Goal: Information Seeking & Learning: Learn about a topic

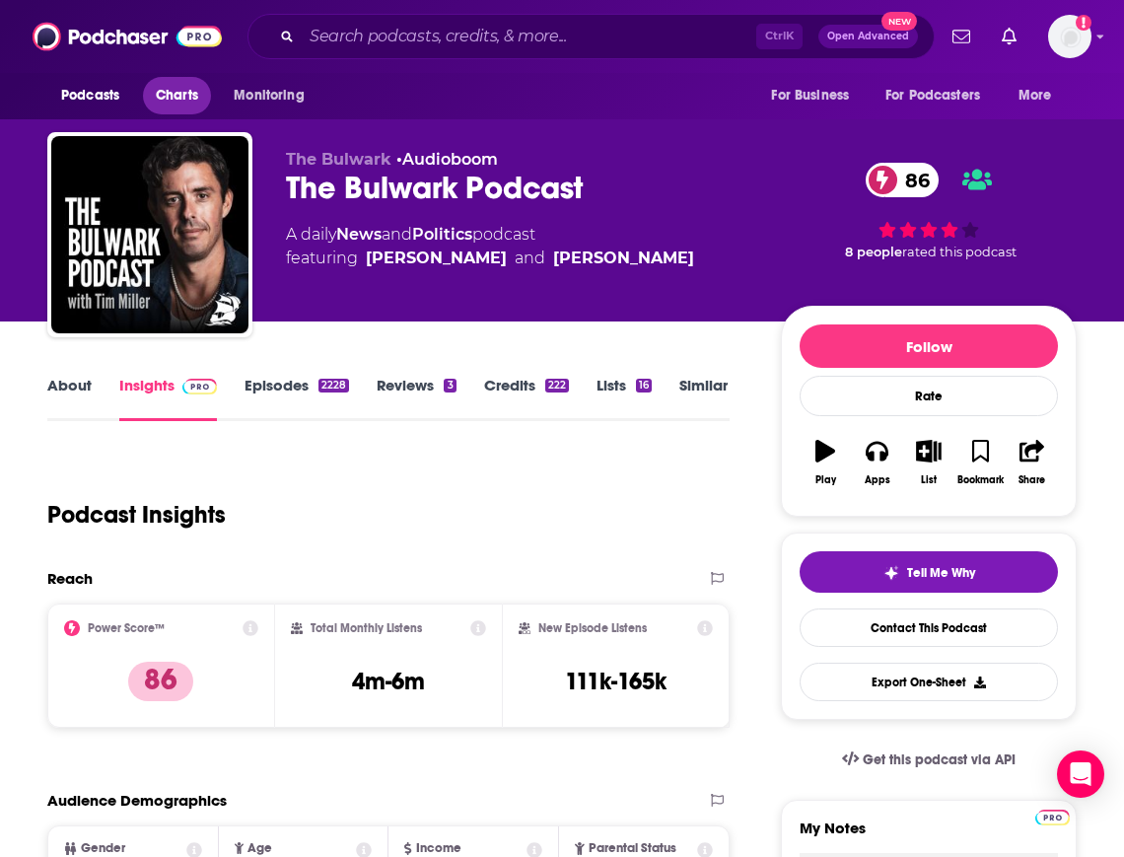
click at [184, 107] on span "Charts" at bounding box center [177, 96] width 42 height 28
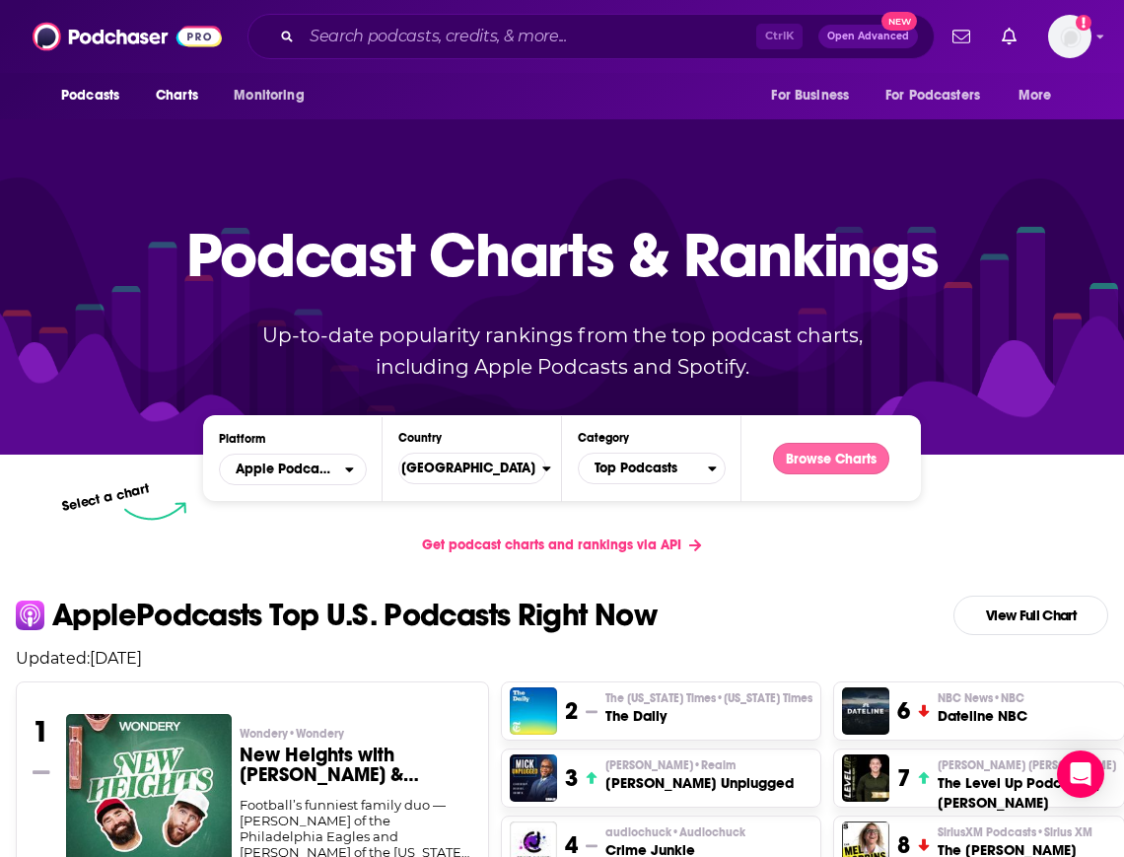
click at [831, 454] on button "Browse Charts" at bounding box center [831, 459] width 116 height 32
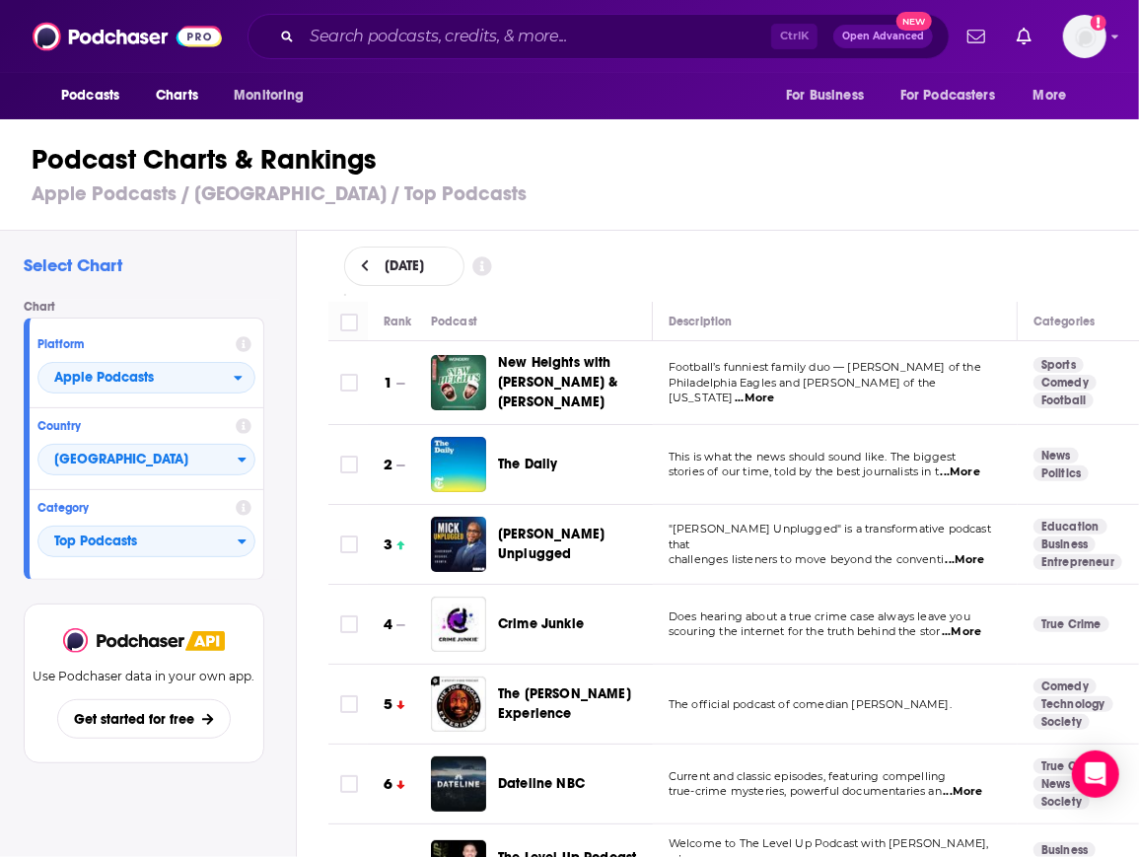
click at [1096, 159] on h1 "Podcast Charts & Rankings" at bounding box center [578, 159] width 1092 height 35
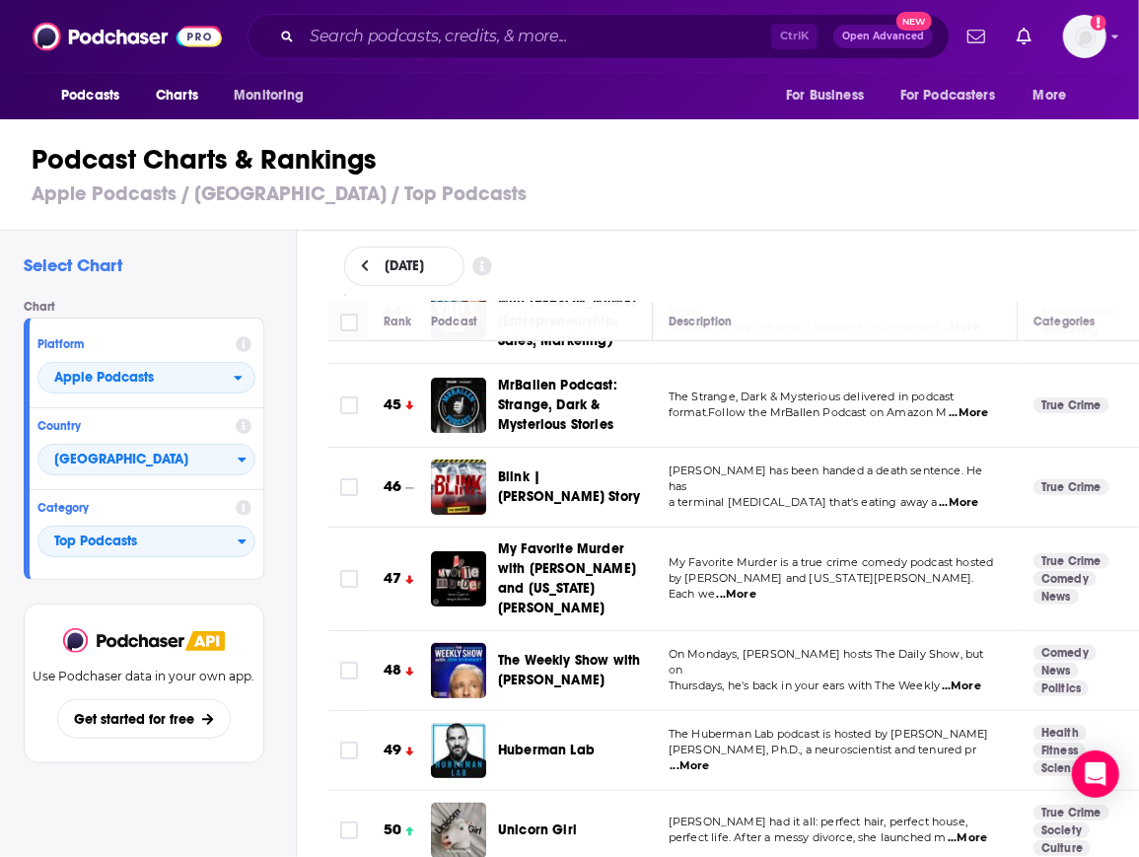
scroll to position [3648, 0]
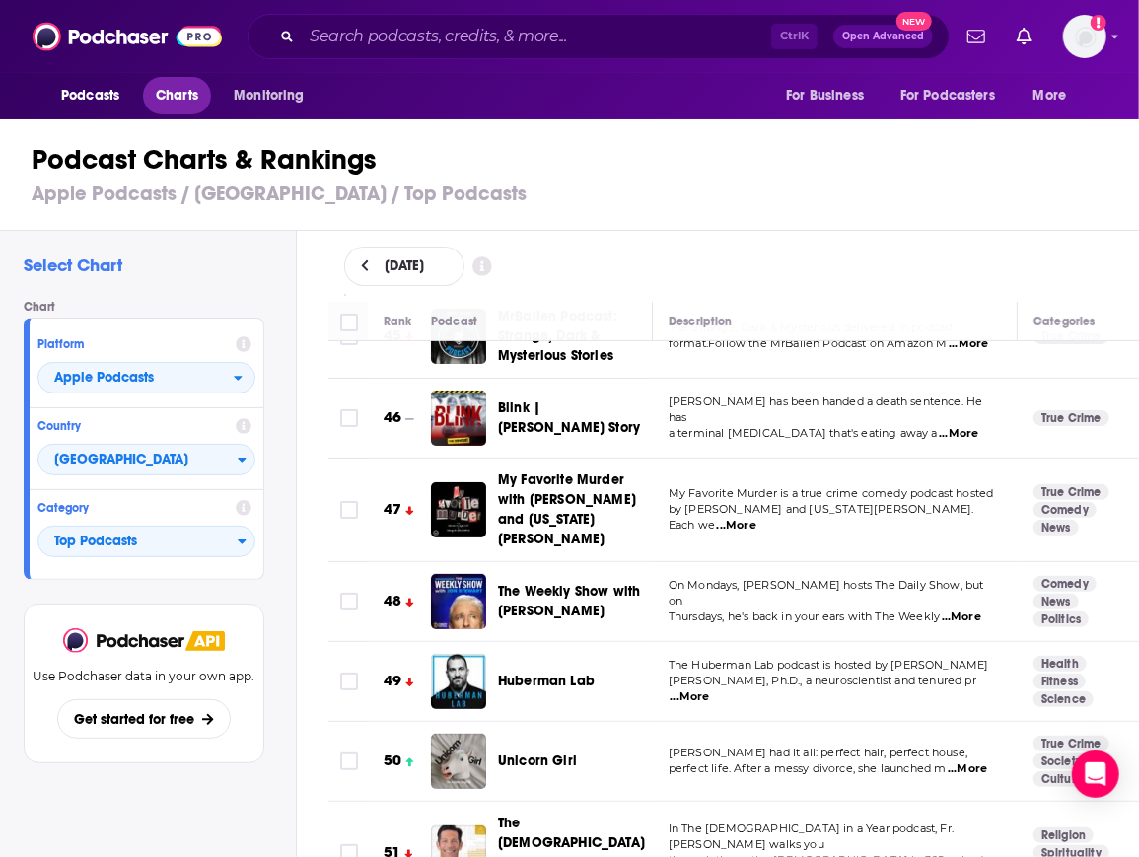
drag, startPoint x: 174, startPoint y: 99, endPoint x: 189, endPoint y: 104, distance: 15.6
click at [174, 99] on span "Charts" at bounding box center [177, 96] width 42 height 28
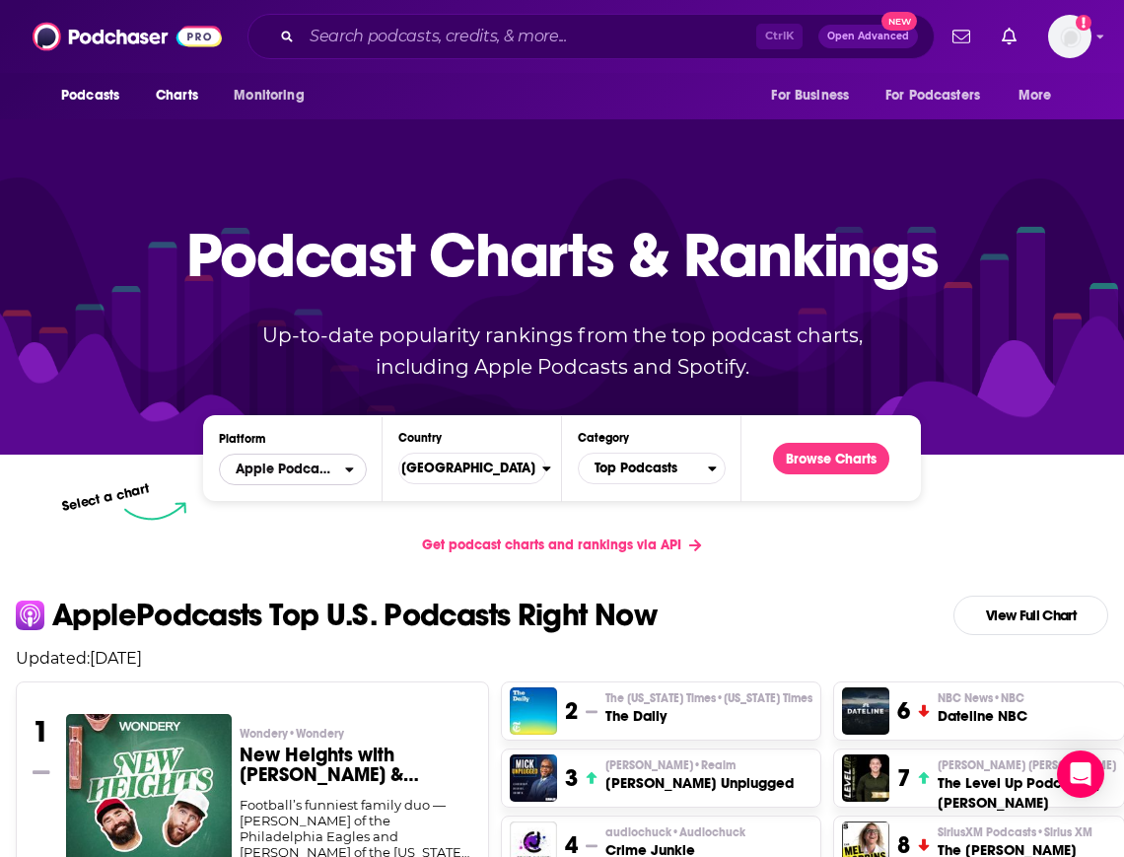
click at [334, 466] on span "Apple Podcasts" at bounding box center [285, 469] width 99 height 14
click at [304, 534] on span "Spotify" at bounding box center [292, 529] width 122 height 12
click at [808, 467] on button "Browse Charts" at bounding box center [831, 459] width 116 height 32
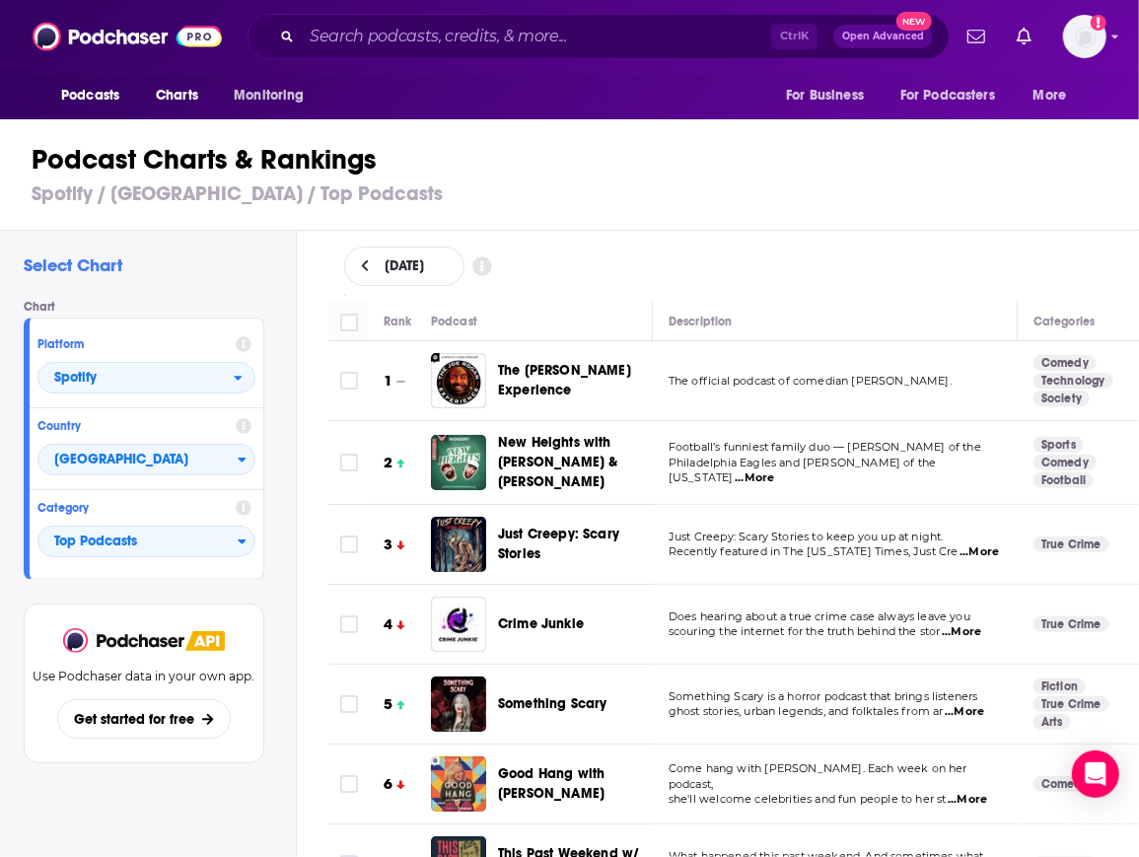
click at [940, 204] on h3 "Spotify / [GEOGRAPHIC_DATA] / Top Podcasts" at bounding box center [578, 193] width 1092 height 25
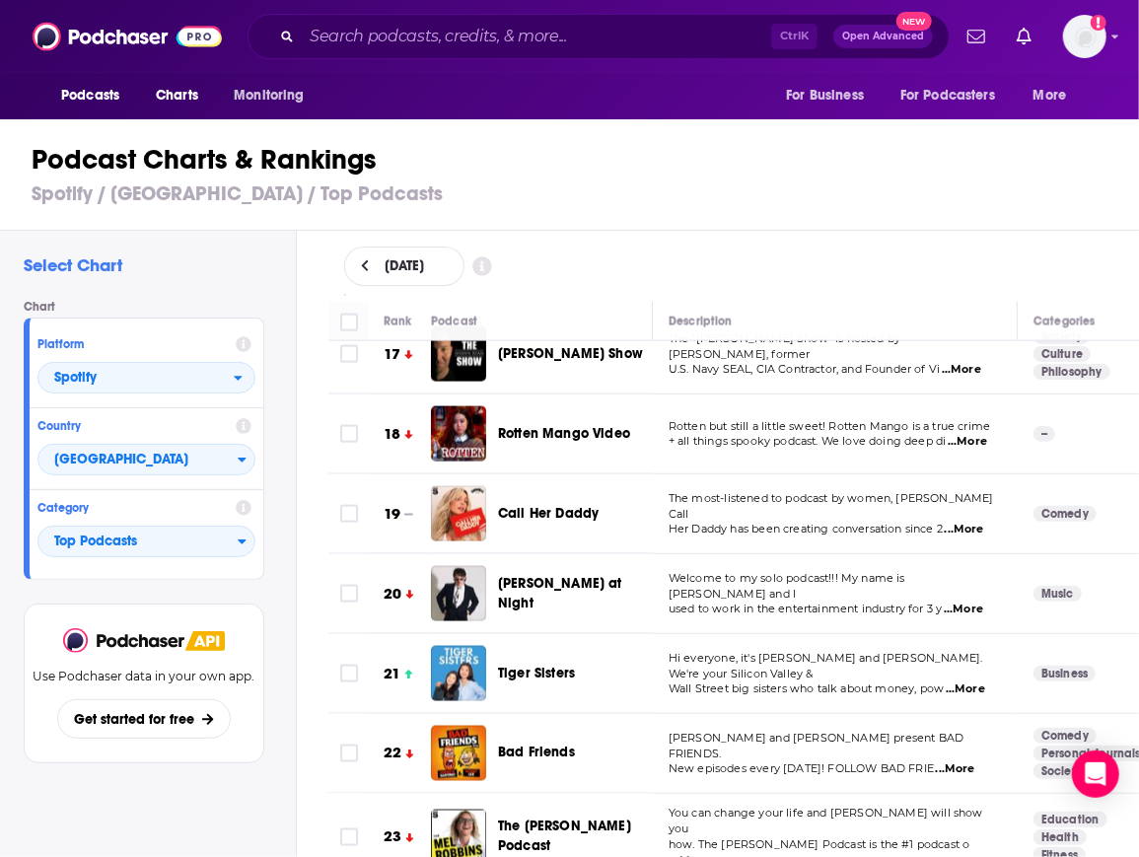
scroll to position [1474, 0]
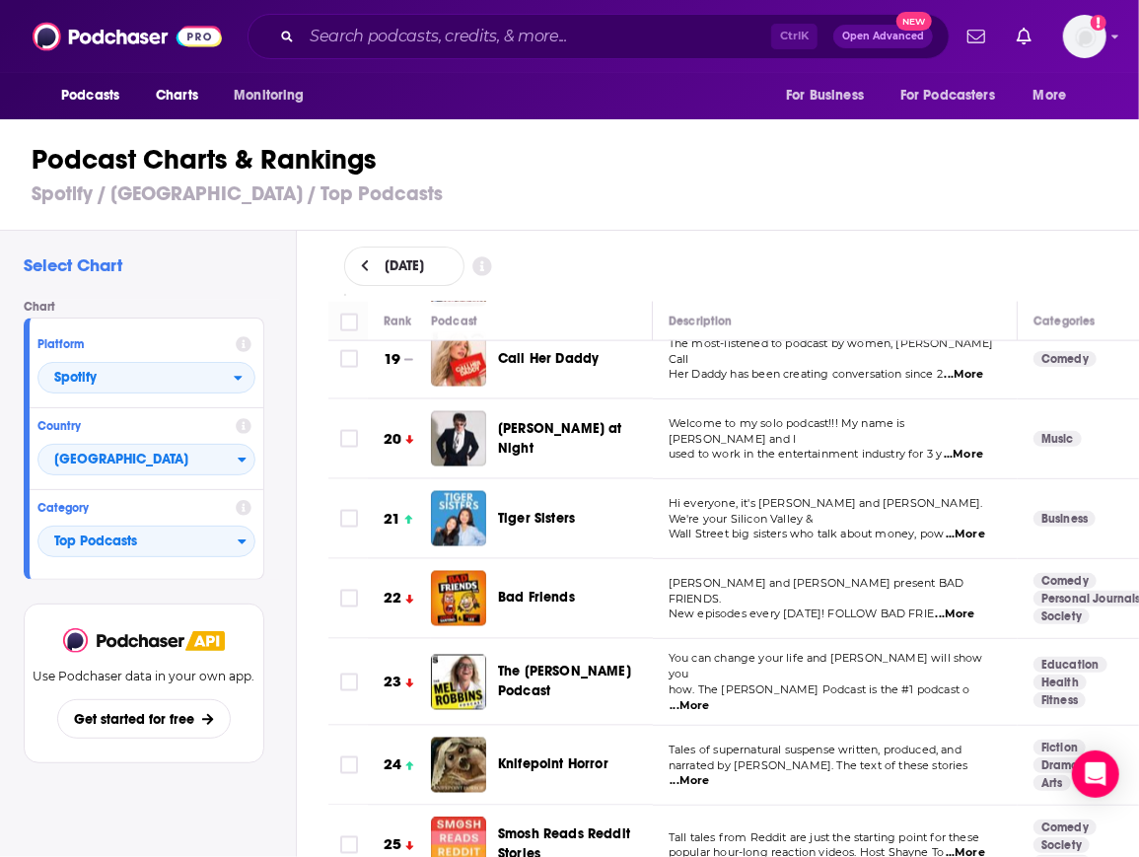
click at [756, 167] on h1 "Podcast Charts & Rankings" at bounding box center [578, 159] width 1092 height 35
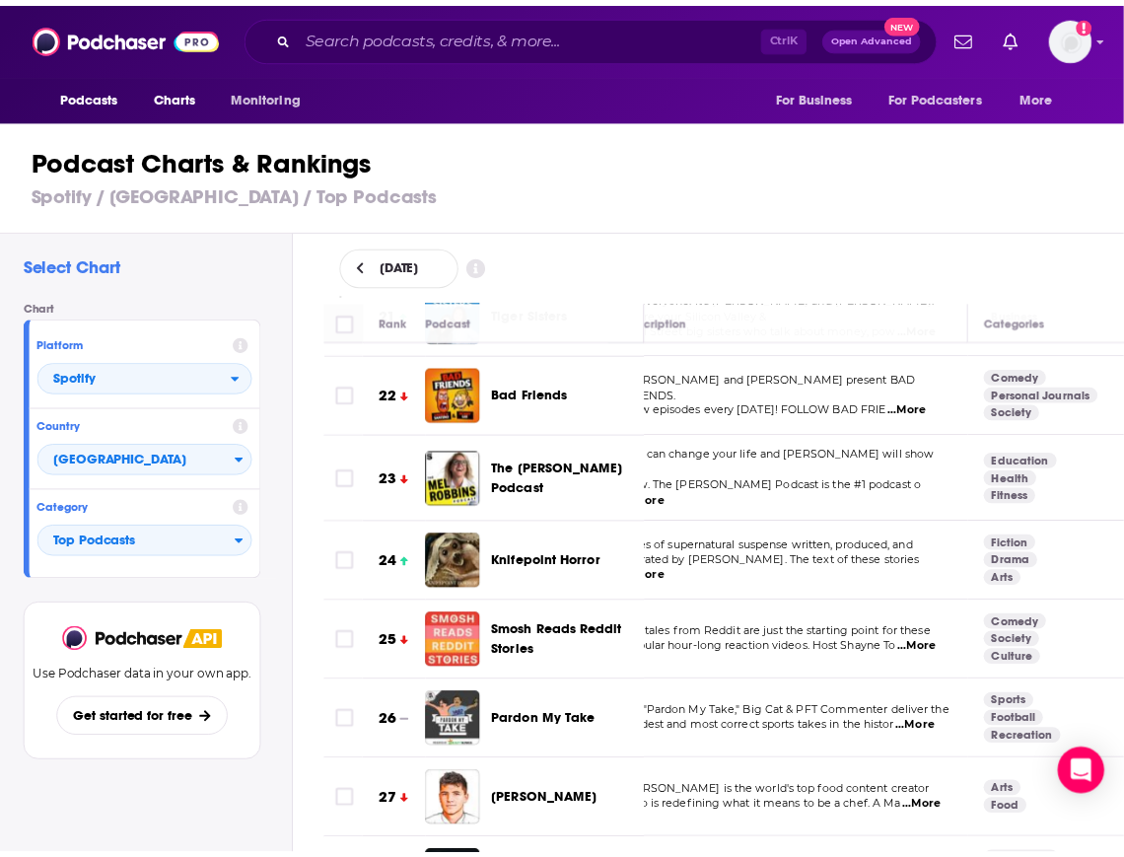
scroll to position [1677, 36]
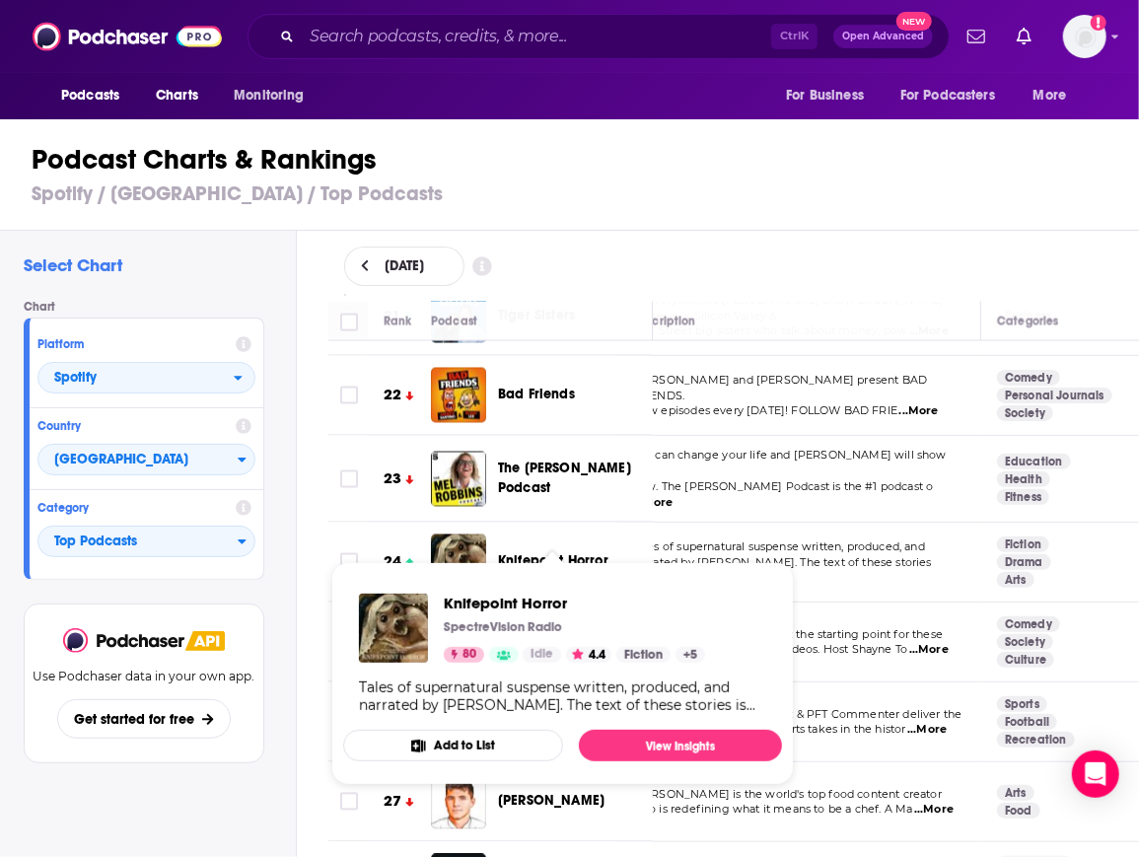
click at [545, 553] on span "Knifepoint Horror" at bounding box center [553, 561] width 110 height 17
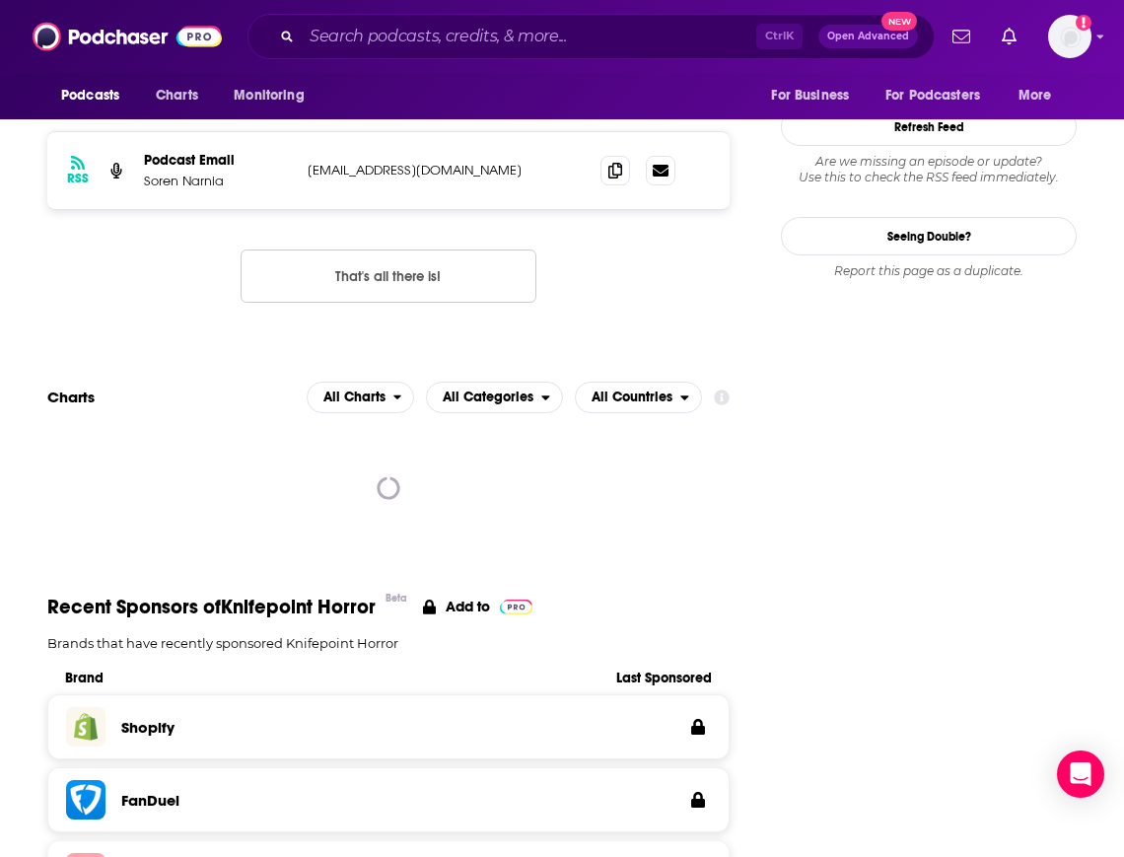
scroll to position [1896, 0]
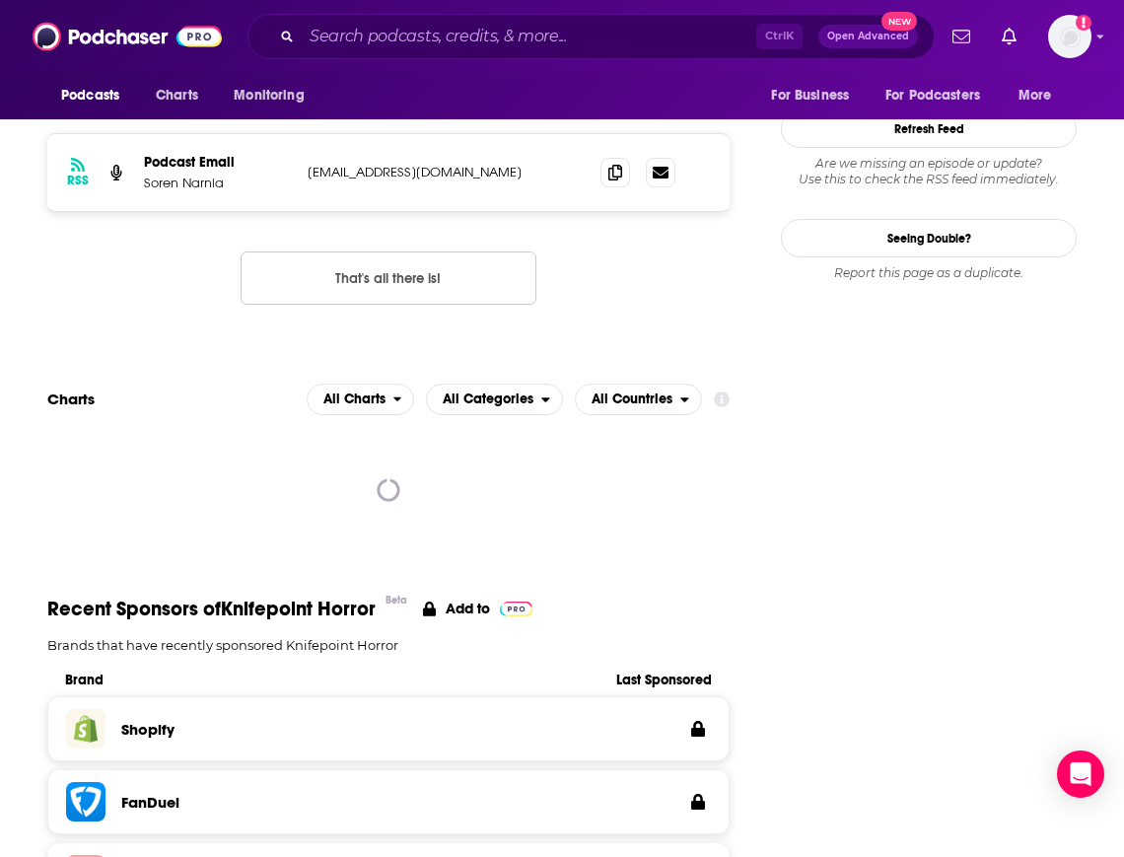
click at [712, 596] on section "Recent Sponsors of Knifepoint Horror Beta Add to Brands that have recently spon…" at bounding box center [388, 829] width 682 height 467
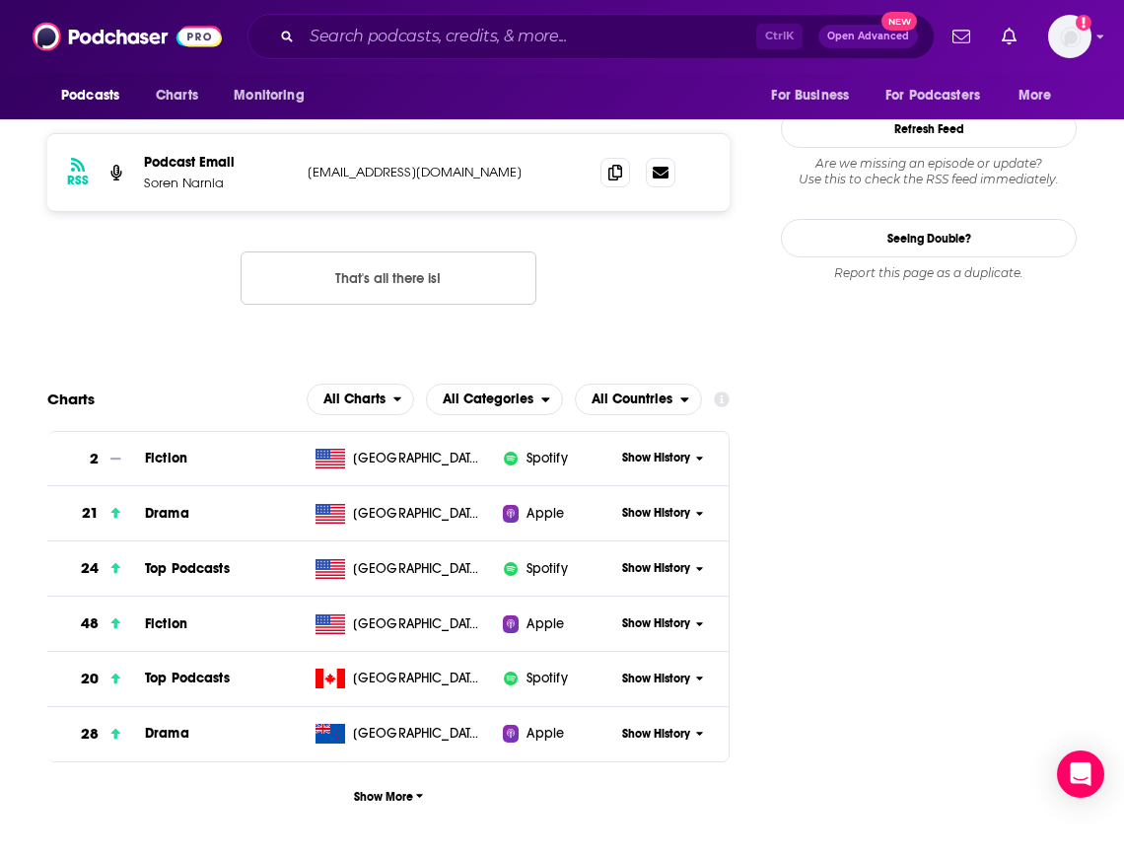
click at [639, 560] on span "Show History" at bounding box center [656, 568] width 68 height 17
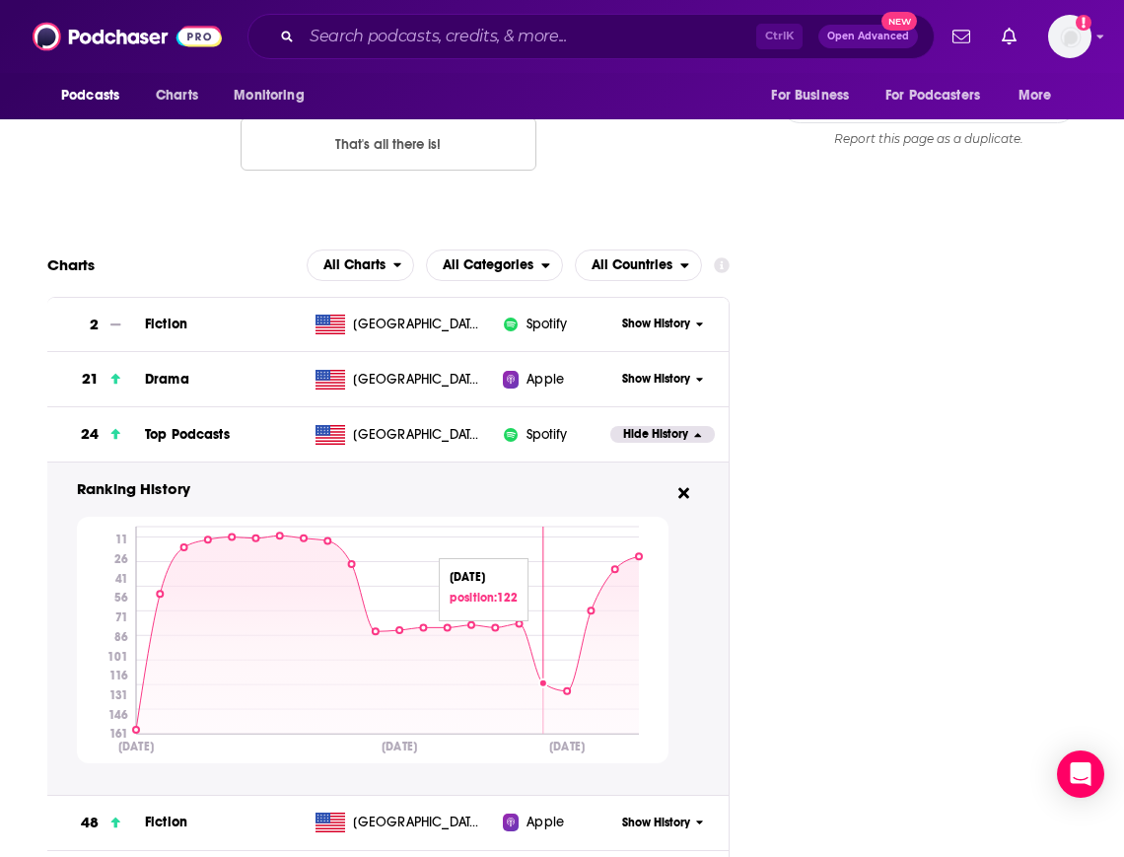
scroll to position [2032, 0]
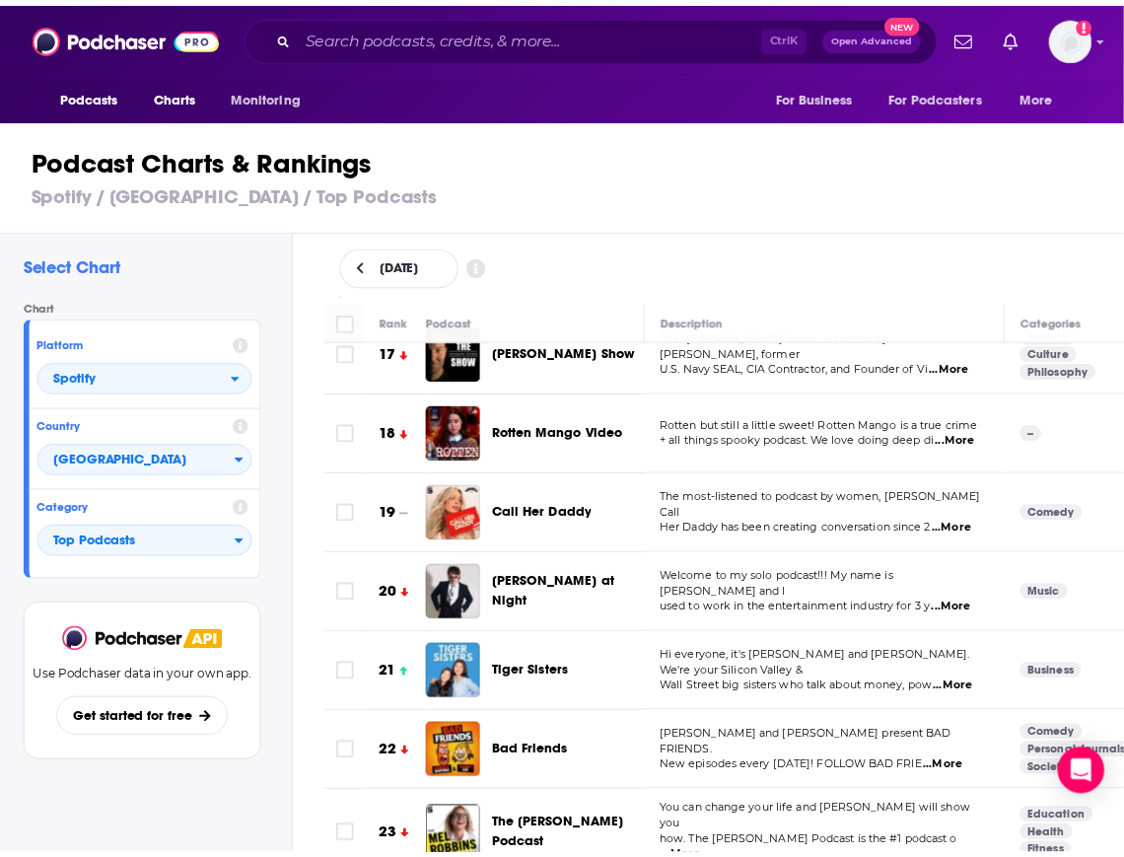
scroll to position [1364, 0]
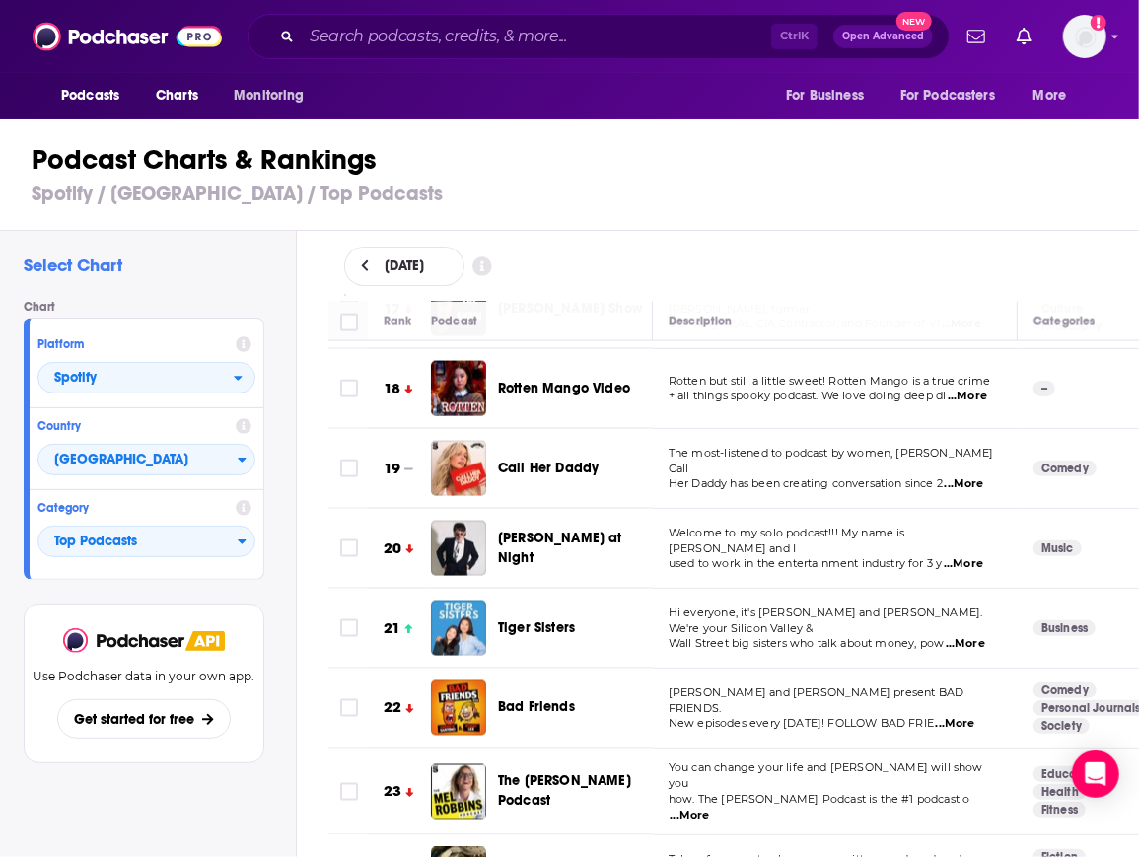
click at [534, 619] on span "Tiger Sisters" at bounding box center [536, 627] width 77 height 17
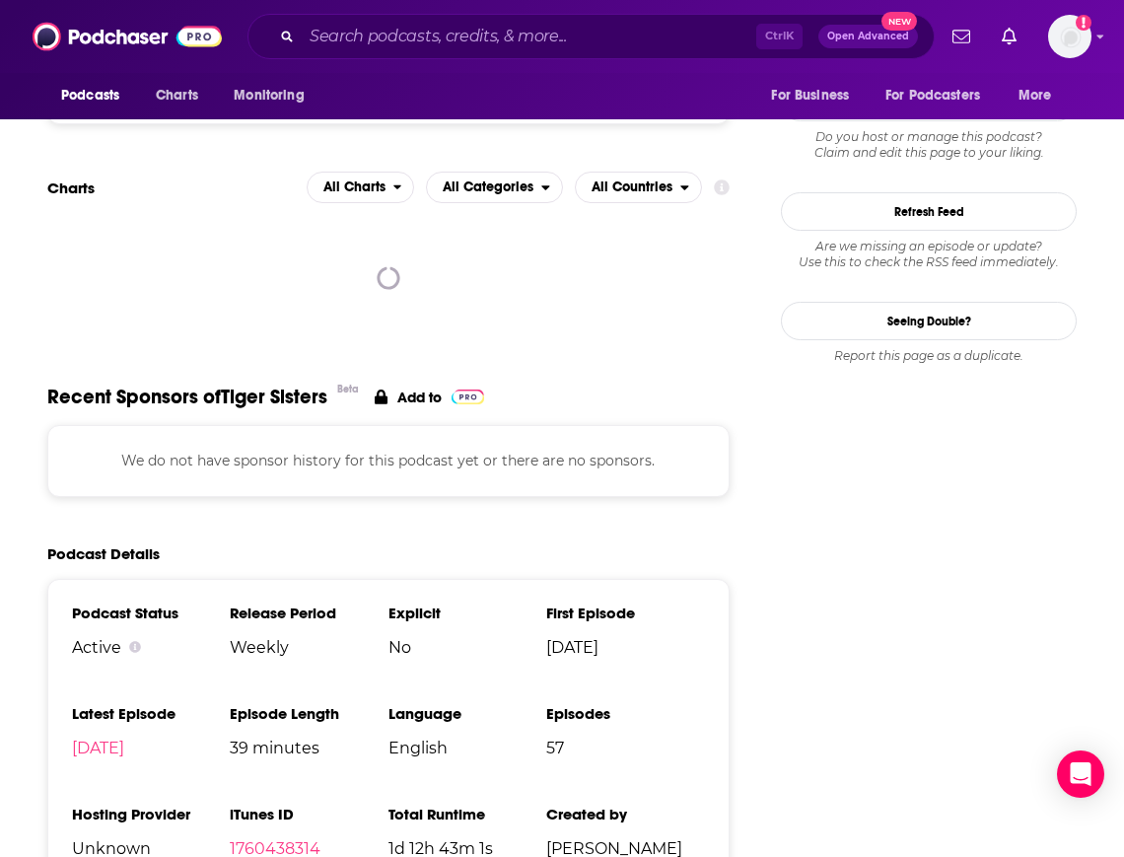
scroll to position [1567, 0]
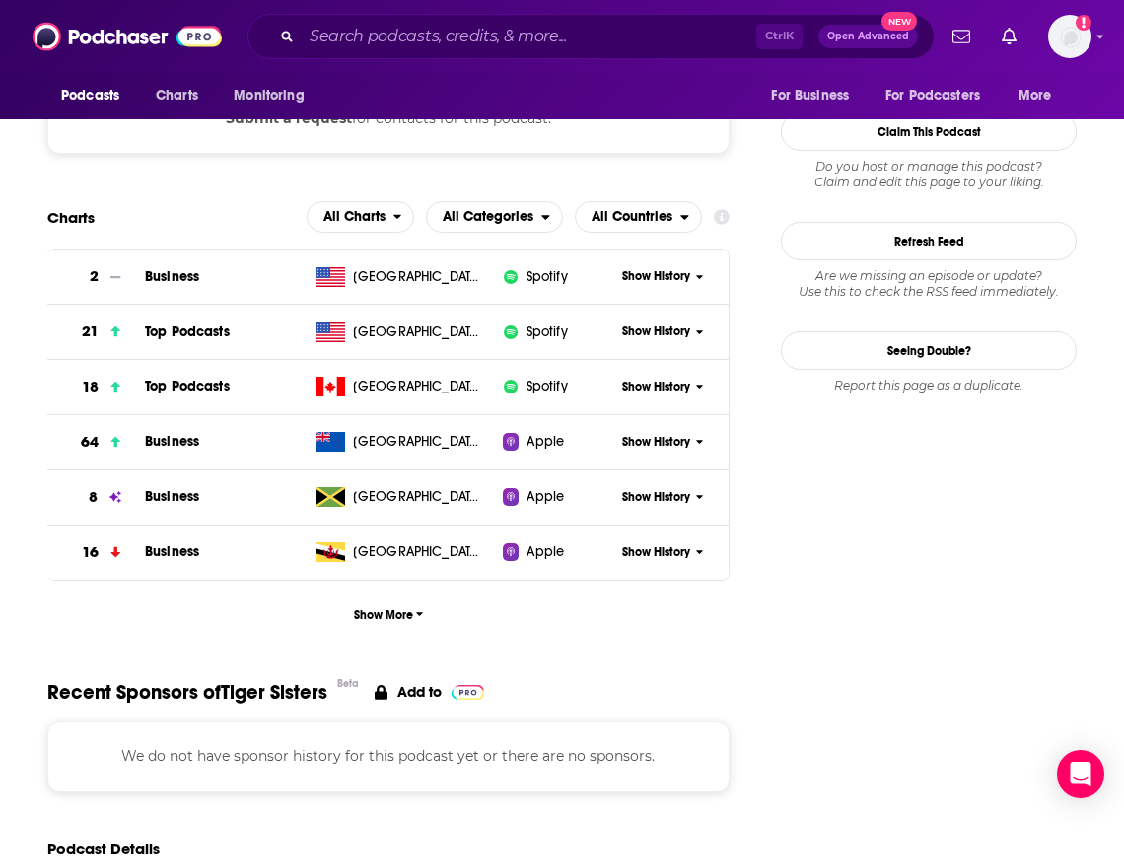
click at [637, 329] on span "Show History" at bounding box center [656, 331] width 68 height 17
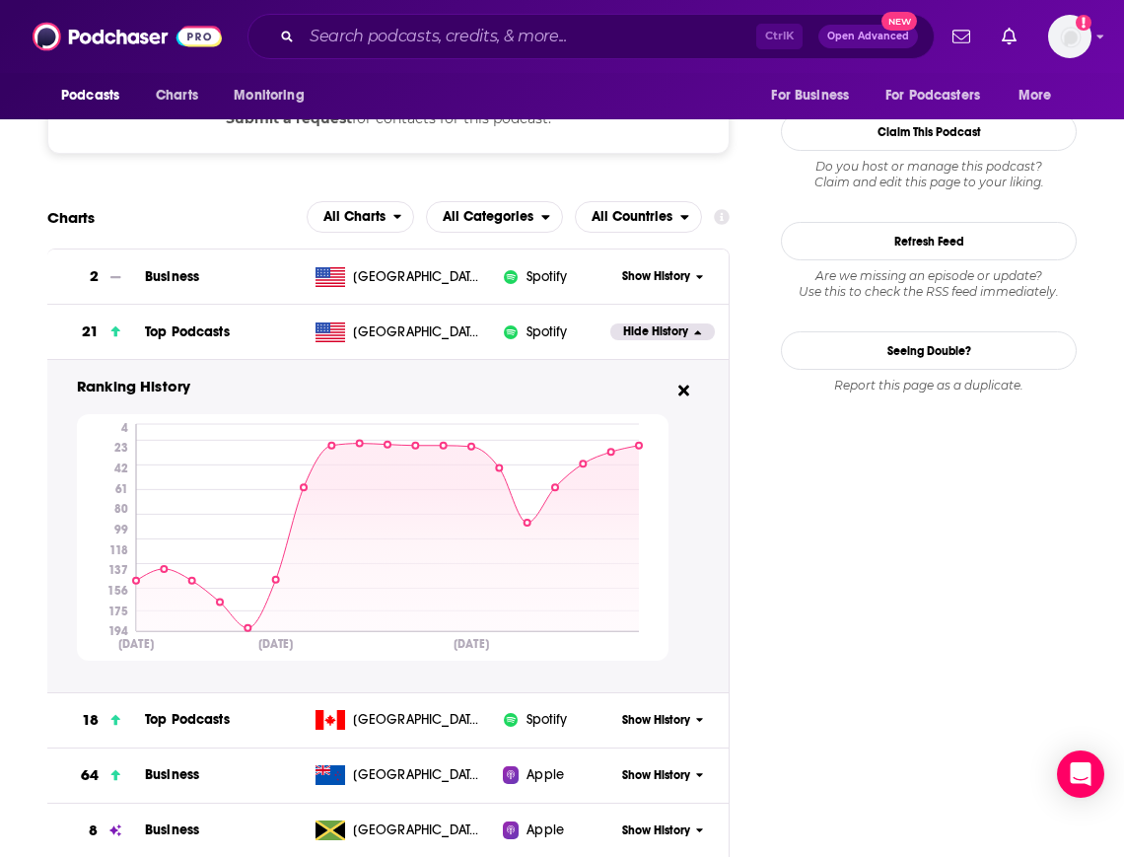
click at [687, 548] on div "Ranking History [DATE] [DATE] [DATE] 4 23 42 61 80 99 118 137 156 175 194 [DATE]" at bounding box center [388, 518] width 650 height 285
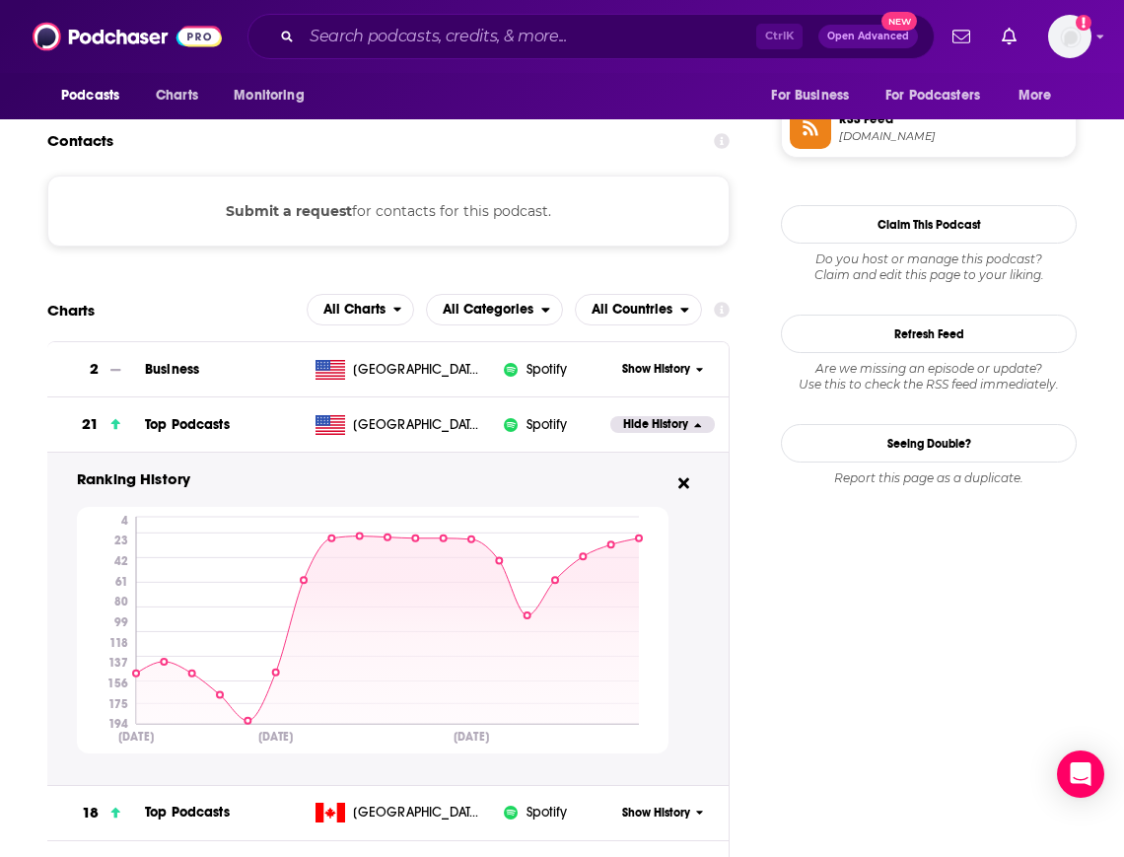
scroll to position [1472, 0]
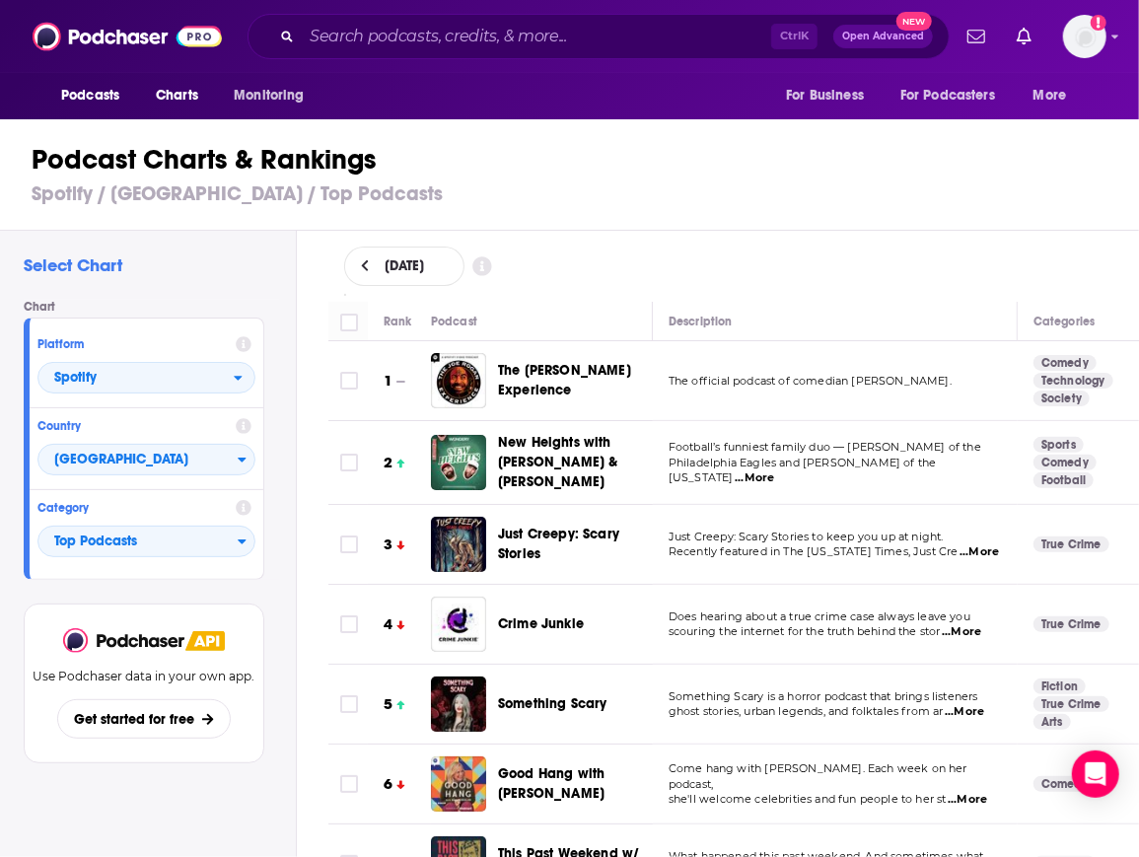
click at [745, 231] on div "[DATE]" at bounding box center [734, 266] width 843 height 71
